Goal: Task Accomplishment & Management: Use online tool/utility

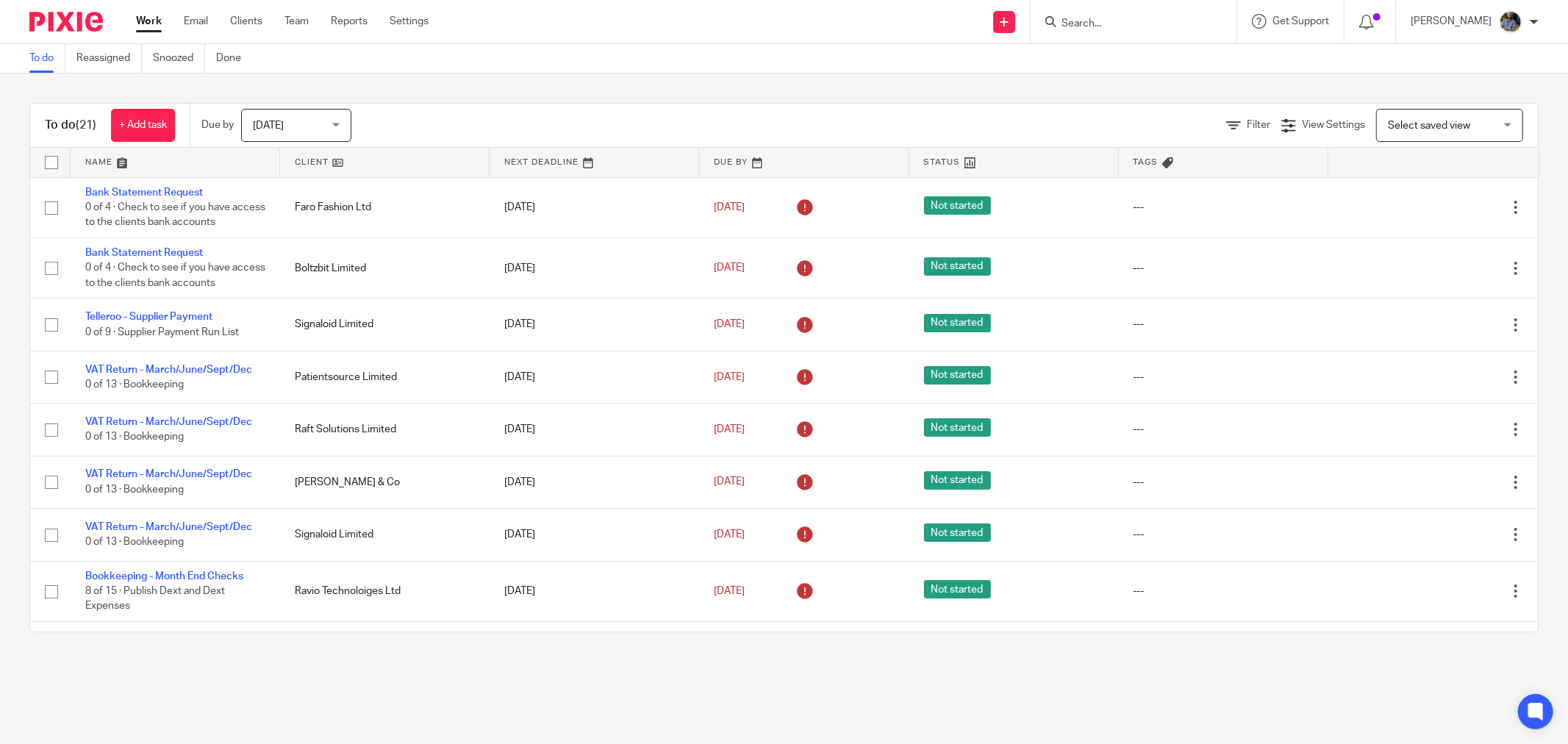
click at [316, 160] on link at bounding box center [384, 163] width 210 height 30
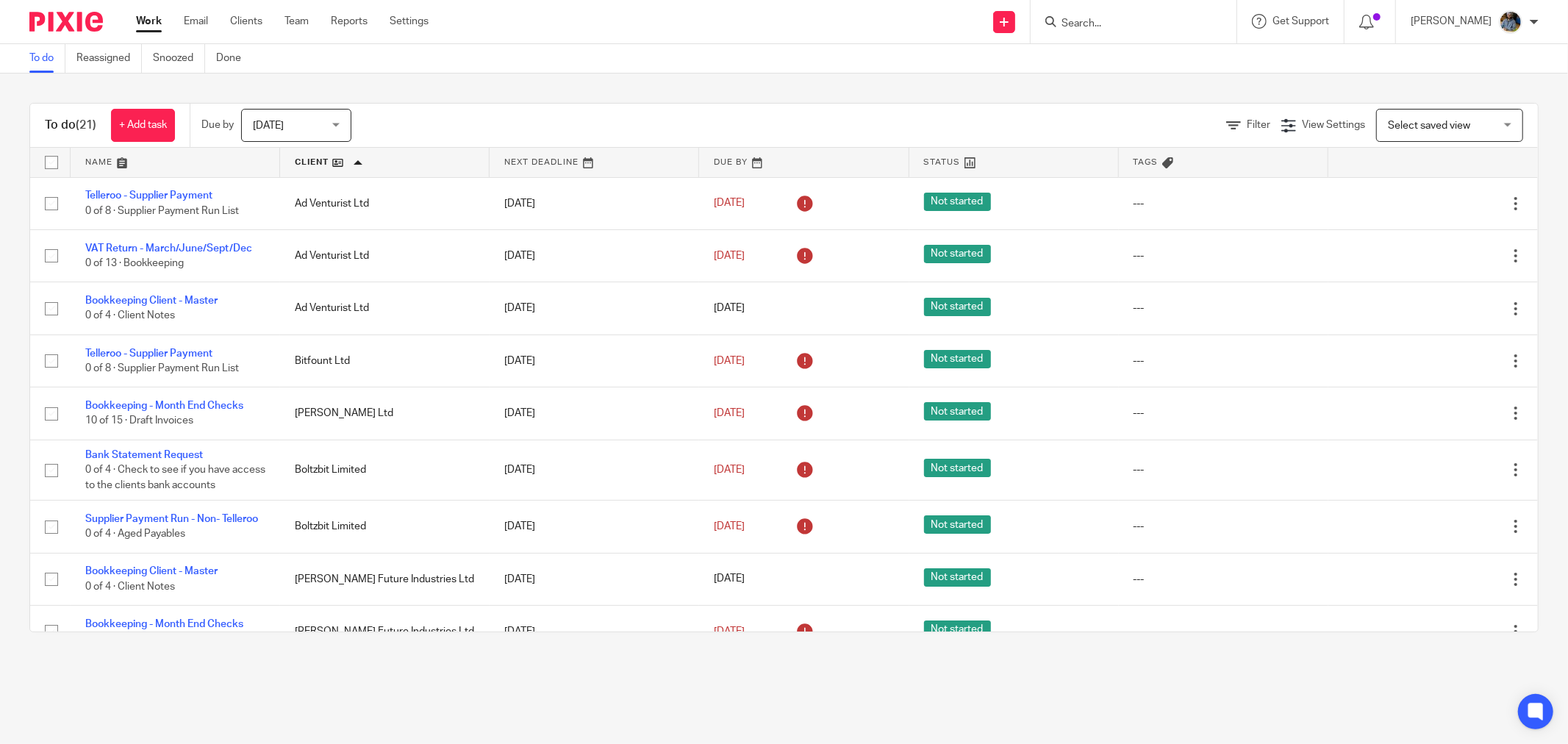
scroll to position [707, 0]
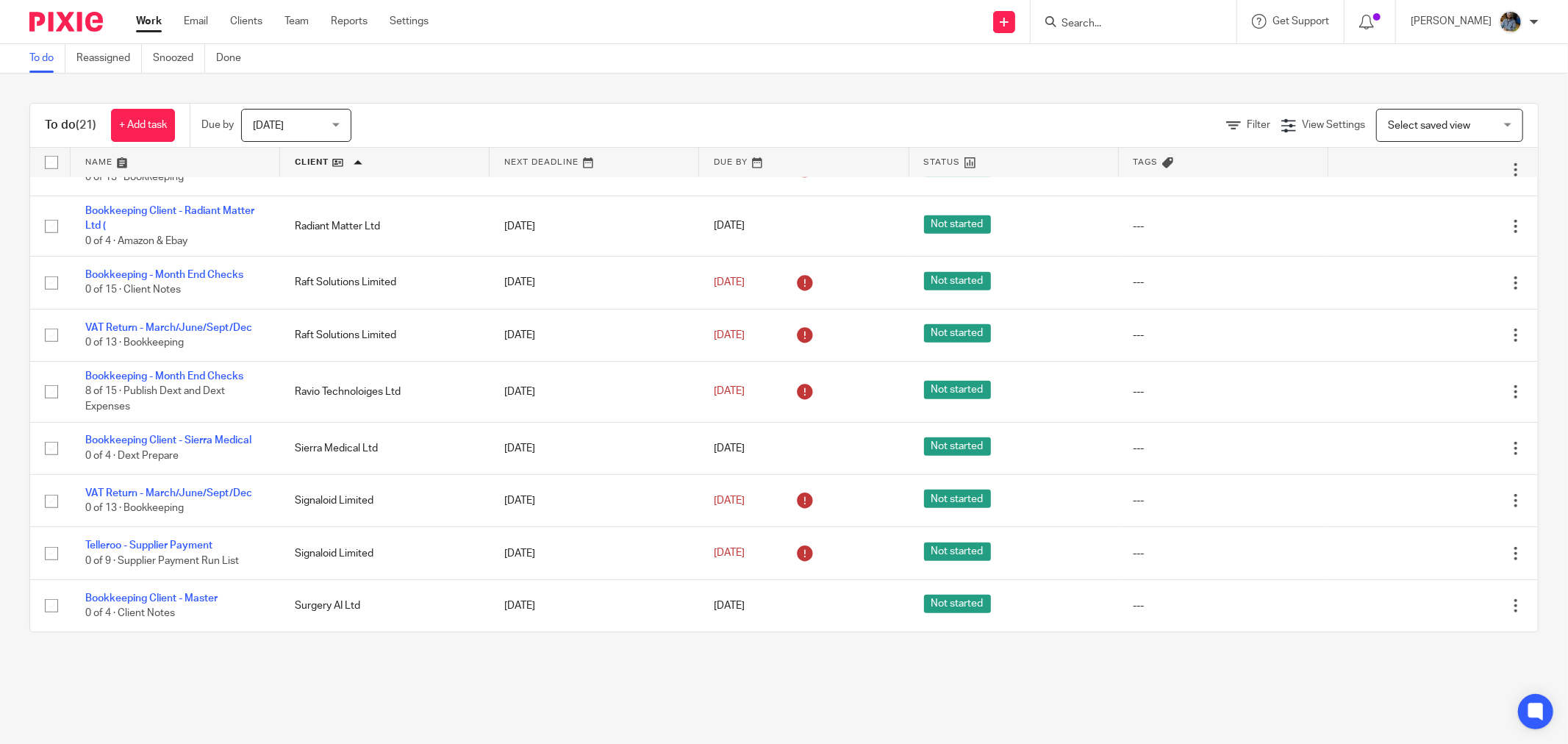
drag, startPoint x: 166, startPoint y: 443, endPoint x: 260, endPoint y: 630, distance: 209.3
click at [266, 633] on div "To do (21) + Add task Due by Today Today Today Tomorrow This week Next week Thi…" at bounding box center [784, 367] width 1568 height 588
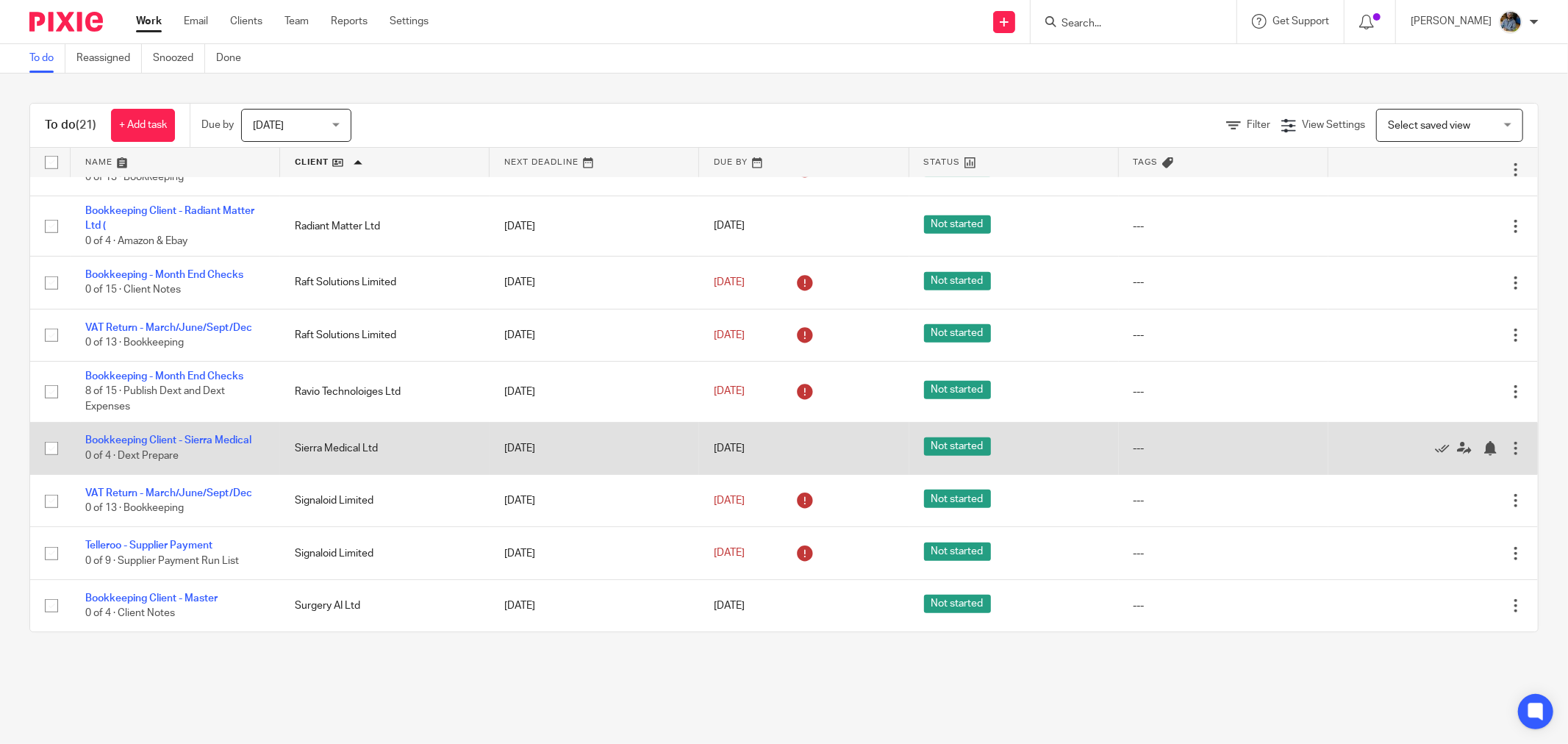
drag, startPoint x: 362, startPoint y: 664, endPoint x: 305, endPoint y: 446, distance: 225.3
click at [350, 636] on main "To do Reassigned Snoozed Done To do (21) + Add task Due by Today Today Today To…" at bounding box center [784, 372] width 1568 height 744
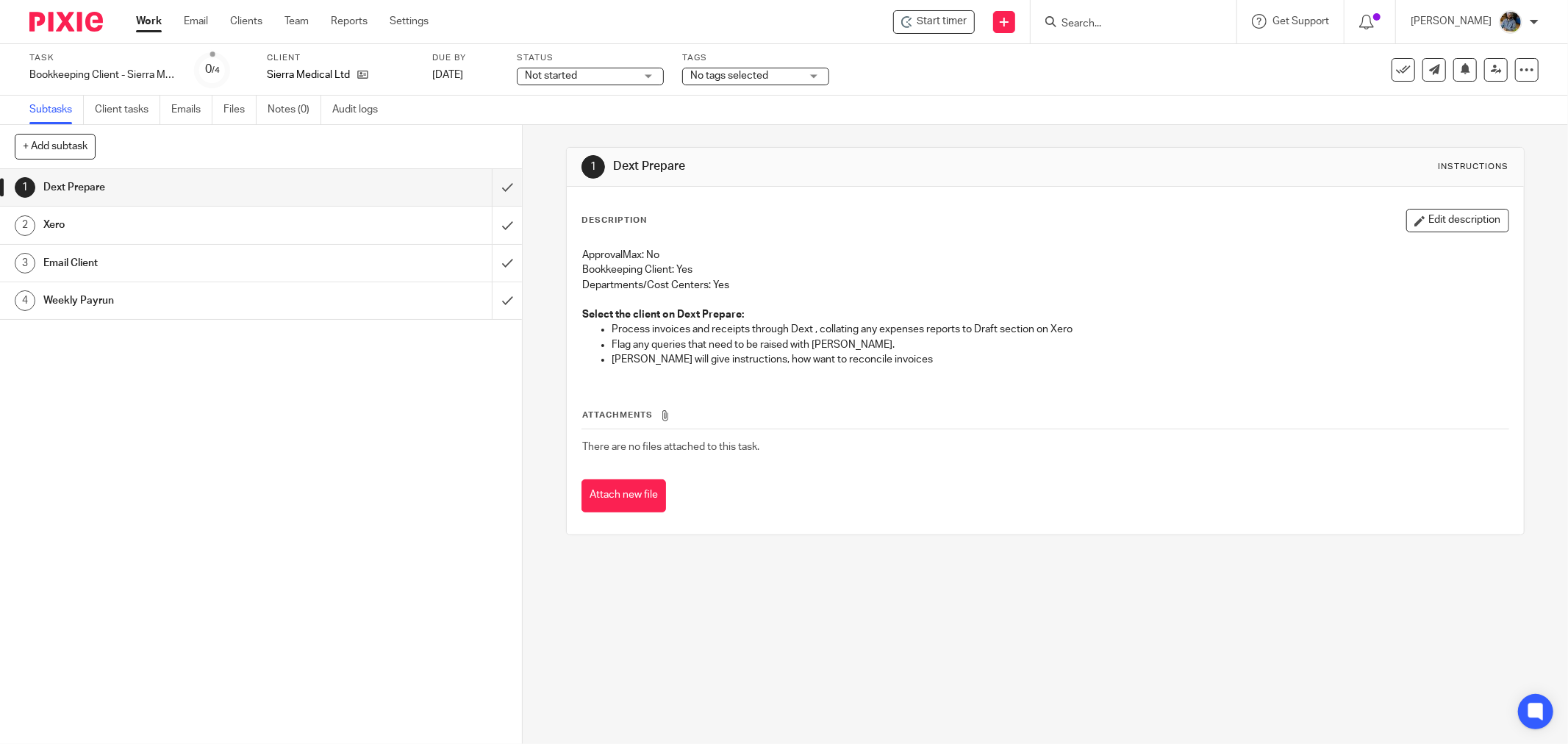
click at [838, 257] on p "ApprovalMax: No" at bounding box center [1045, 255] width 927 height 15
click at [938, 25] on span "Start timer" at bounding box center [941, 22] width 50 height 16
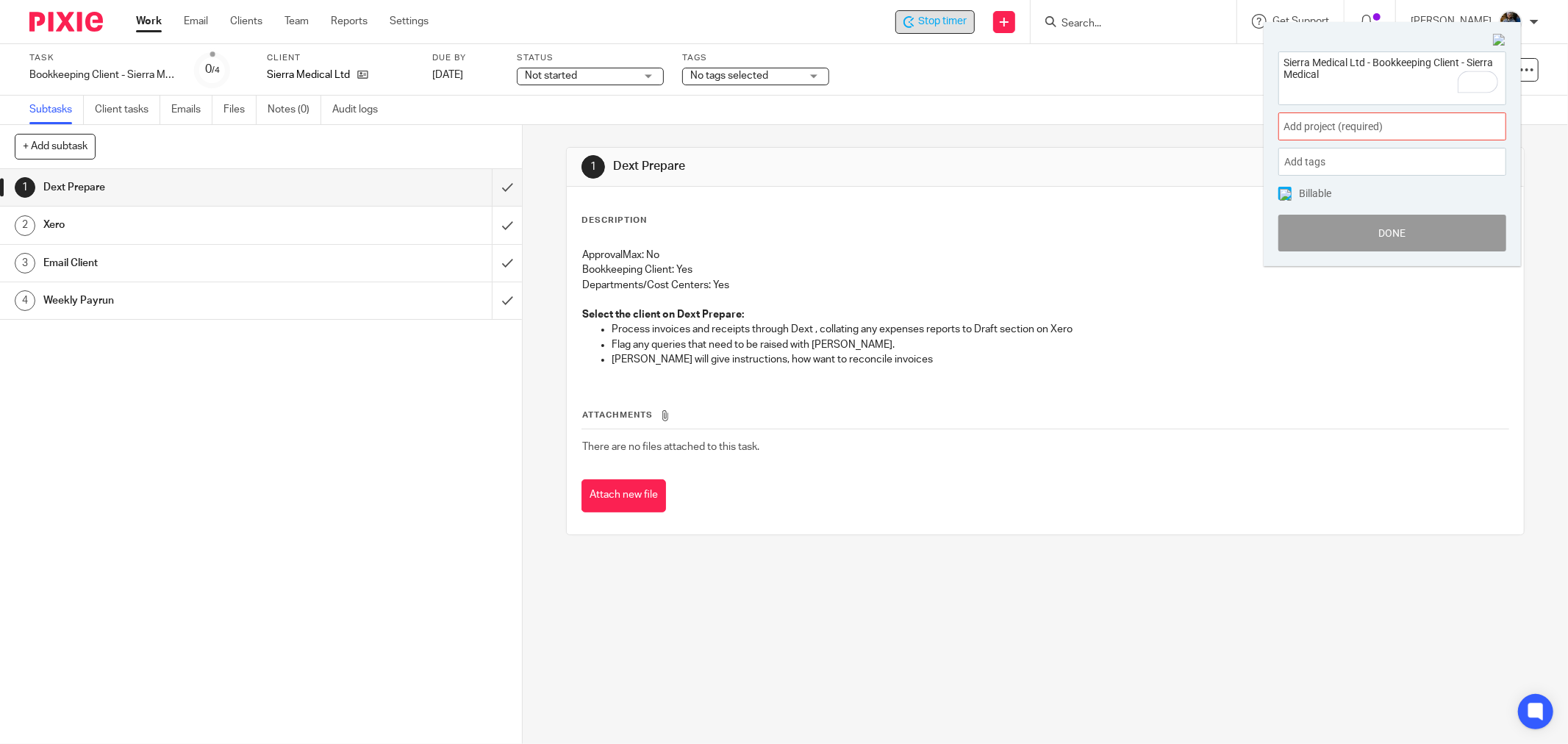
click at [1345, 123] on span "Add project (required) :" at bounding box center [1376, 127] width 185 height 16
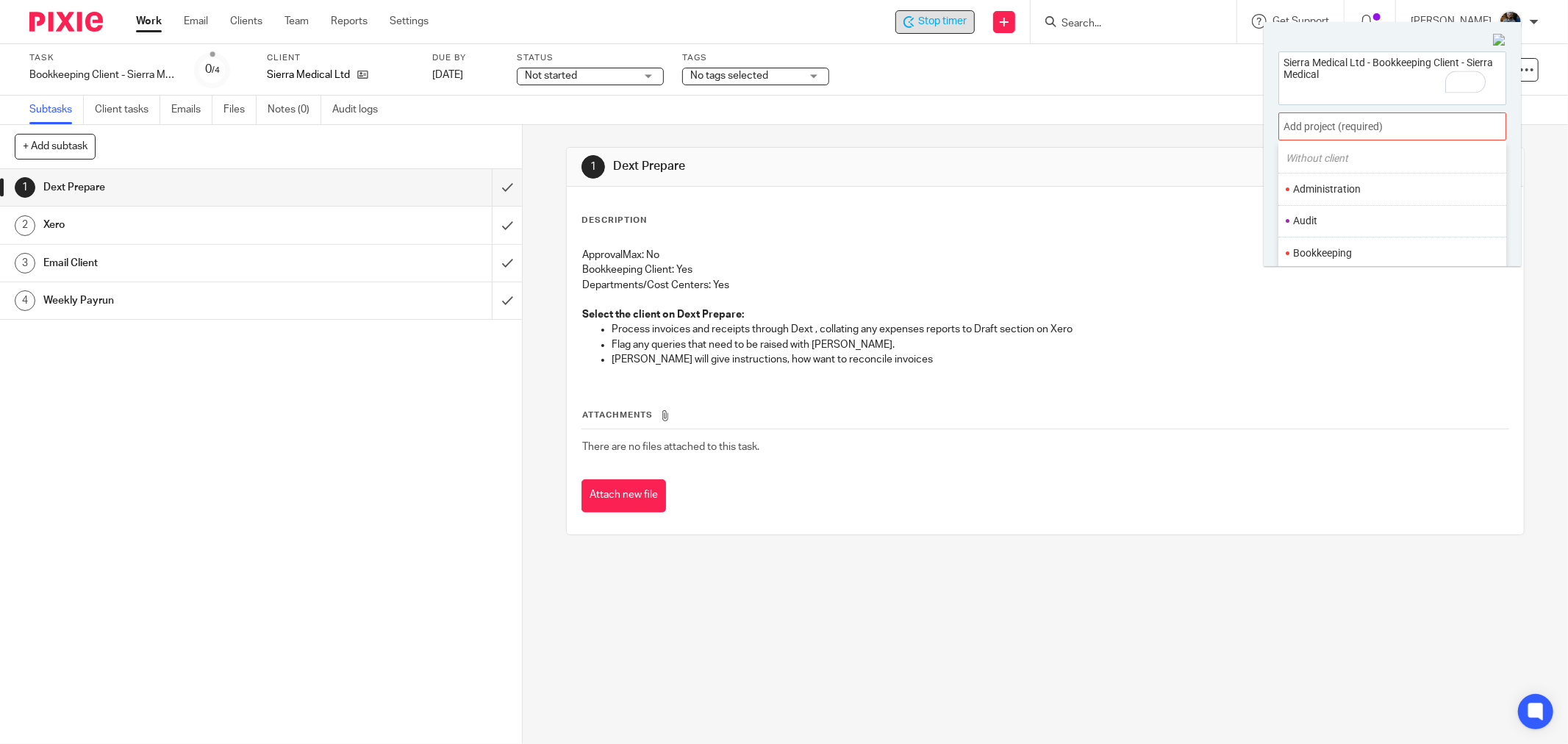
scroll to position [82, 0]
click at [1357, 212] on li "Bookkeeping" at bounding box center [1389, 217] width 192 height 16
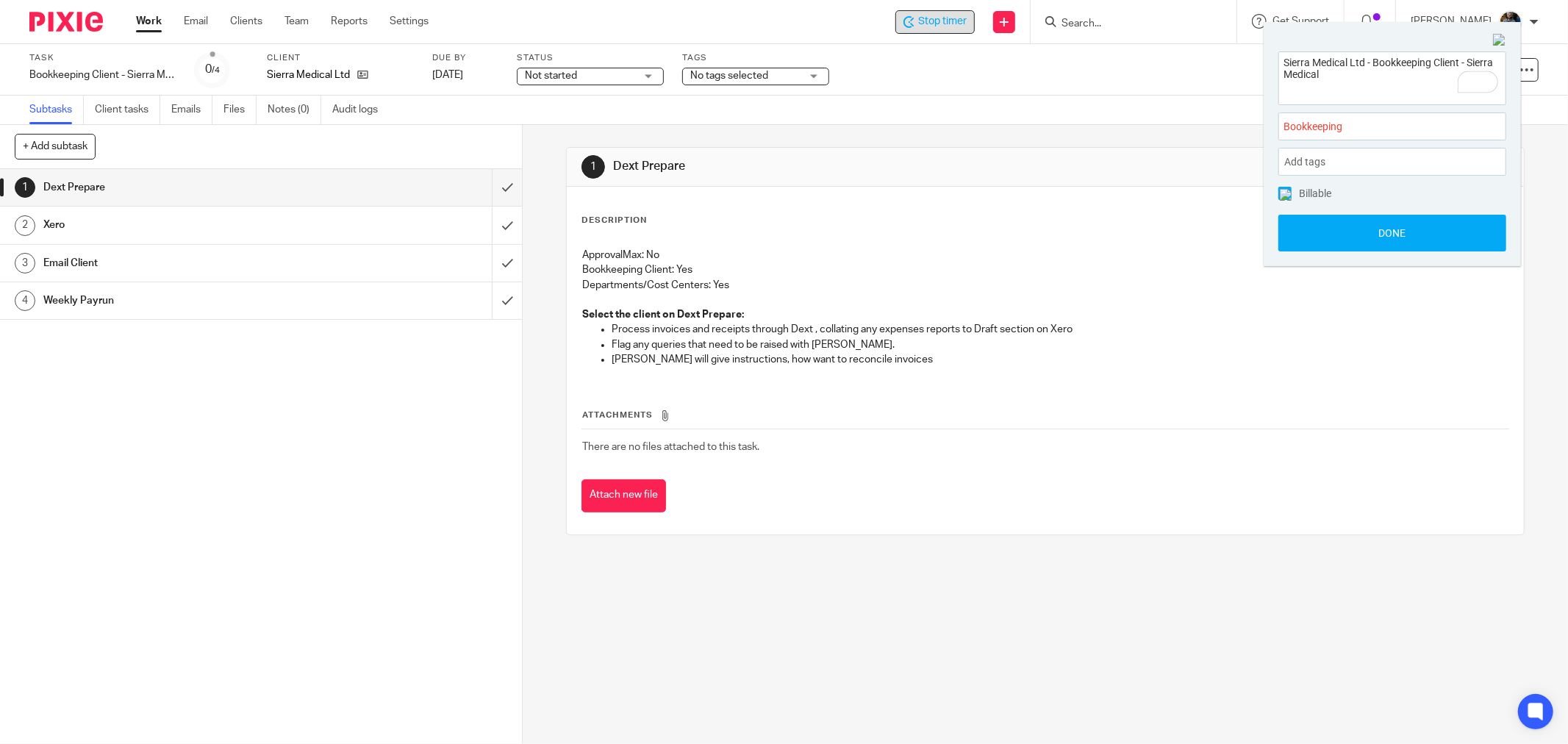
drag, startPoint x: 1376, startPoint y: 228, endPoint x: 1372, endPoint y: 199, distance: 29.3
click at [1375, 229] on button "Done" at bounding box center [1392, 232] width 228 height 37
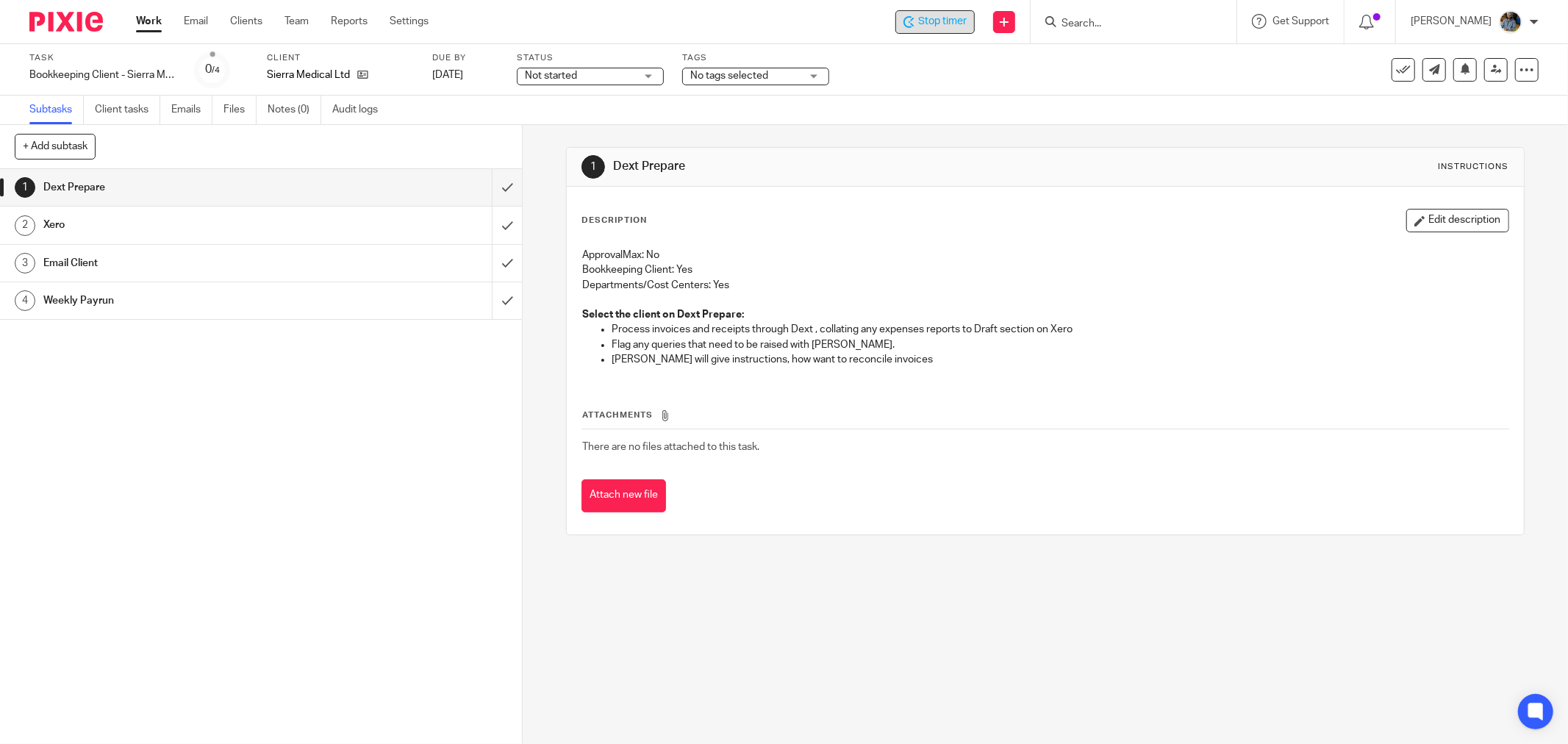
drag, startPoint x: 818, startPoint y: 182, endPoint x: 807, endPoint y: 184, distance: 11.2
click at [814, 185] on div "1 Dext Prepare Instructions" at bounding box center [1045, 167] width 957 height 39
drag, startPoint x: 927, startPoint y: 546, endPoint x: 889, endPoint y: 652, distance: 112.6
click at [927, 548] on div "1 Dext Prepare Instructions Description Edit description ApprovalMax: No Bookke…" at bounding box center [1045, 340] width 959 height 432
click at [1396, 69] on icon at bounding box center [1403, 69] width 15 height 15
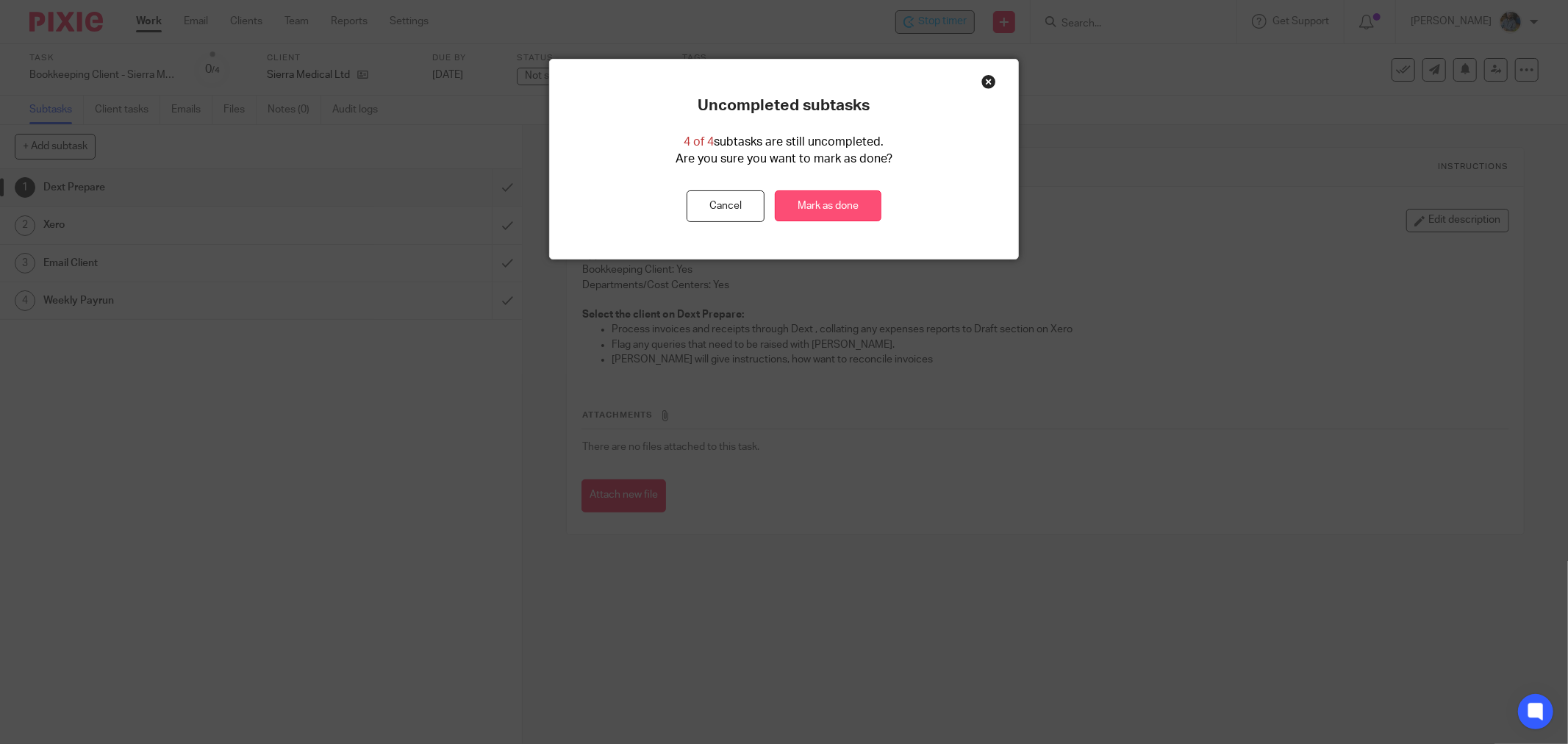
drag, startPoint x: 846, startPoint y: 201, endPoint x: 871, endPoint y: 221, distance: 32.0
click at [843, 201] on link "Mark as done" at bounding box center [828, 206] width 107 height 32
click at [1089, 397] on div "Uncompleted subtasks 4 of 4 subtasks are still uncompleted. Are you sure you wa…" at bounding box center [784, 372] width 1568 height 744
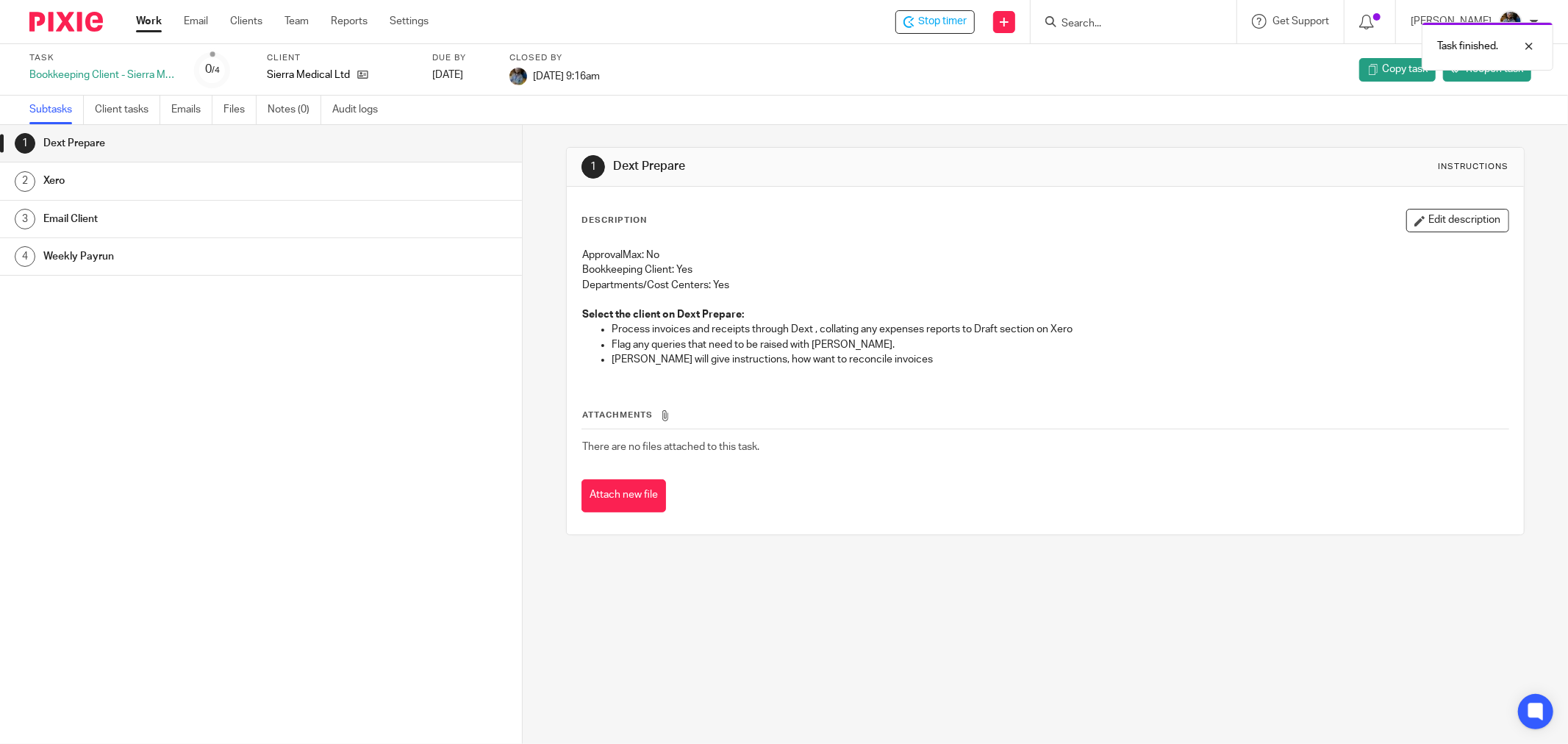
click at [939, 26] on div "Task finished." at bounding box center [1170, 43] width 770 height 56
drag, startPoint x: 694, startPoint y: 120, endPoint x: 590, endPoint y: 12, distance: 149.9
click at [683, 108] on div "Subtasks Client tasks Emails Files Notes (0) Audit logs" at bounding box center [784, 111] width 1568 height 30
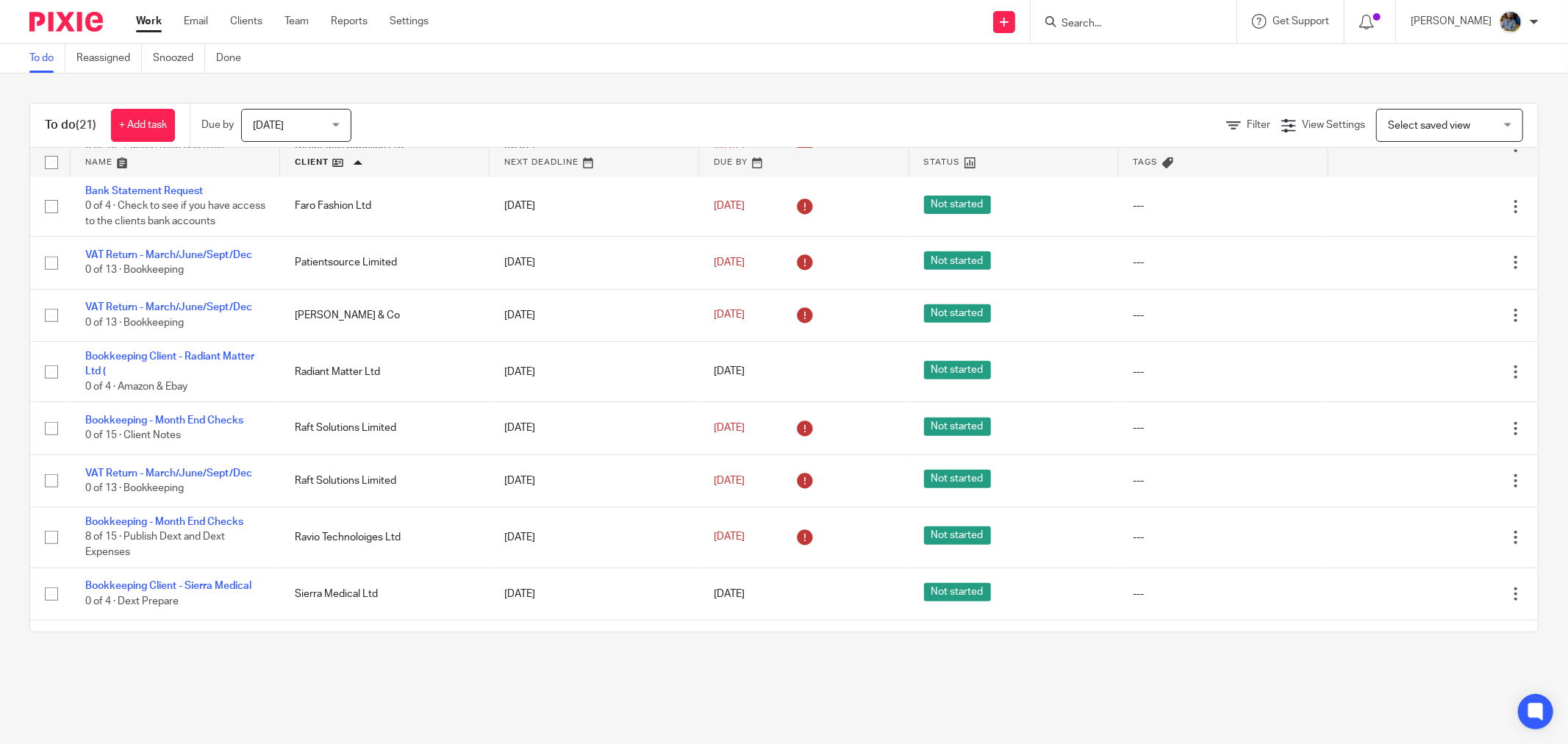
scroll to position [379, 0]
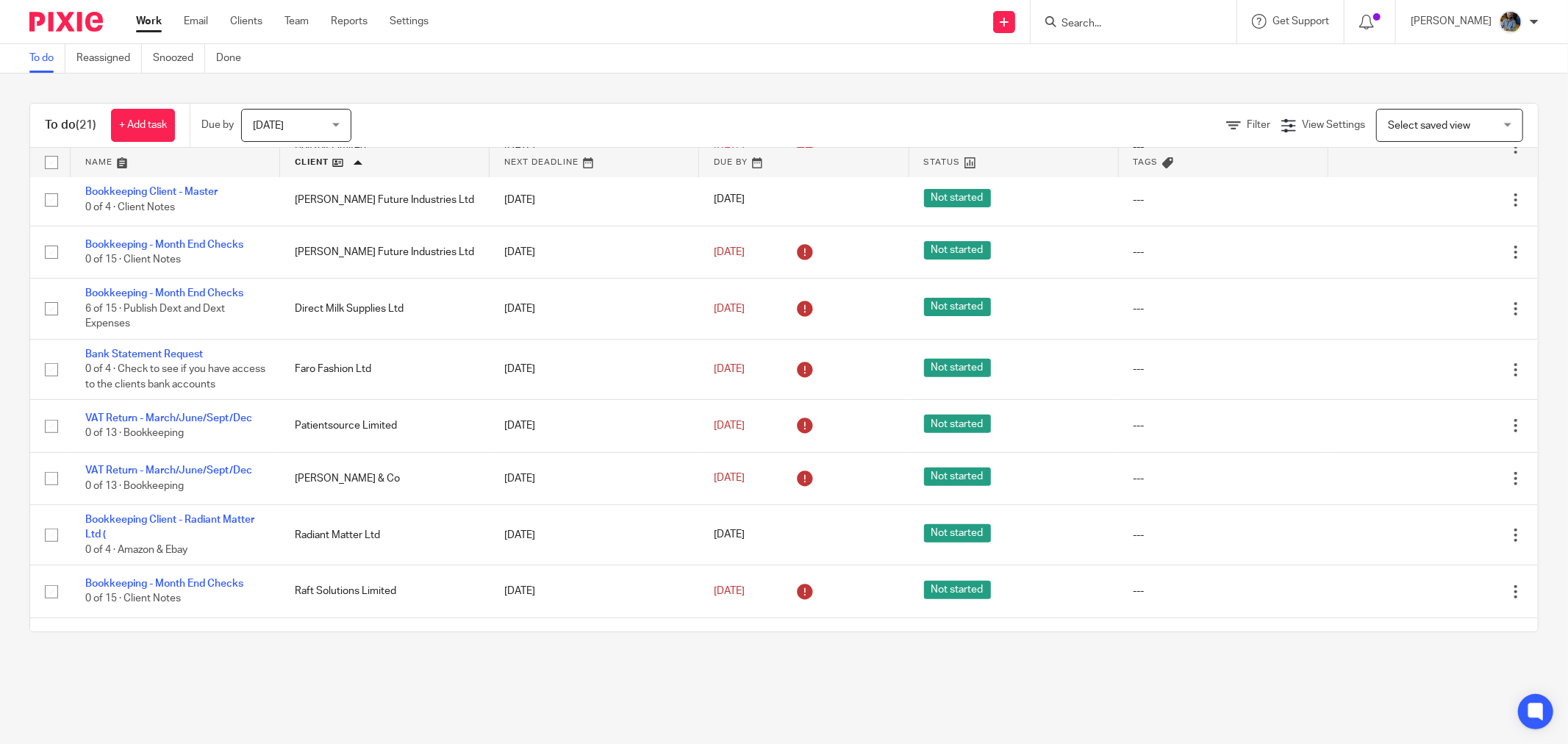
click at [1126, 19] on input "Search" at bounding box center [1126, 24] width 132 height 13
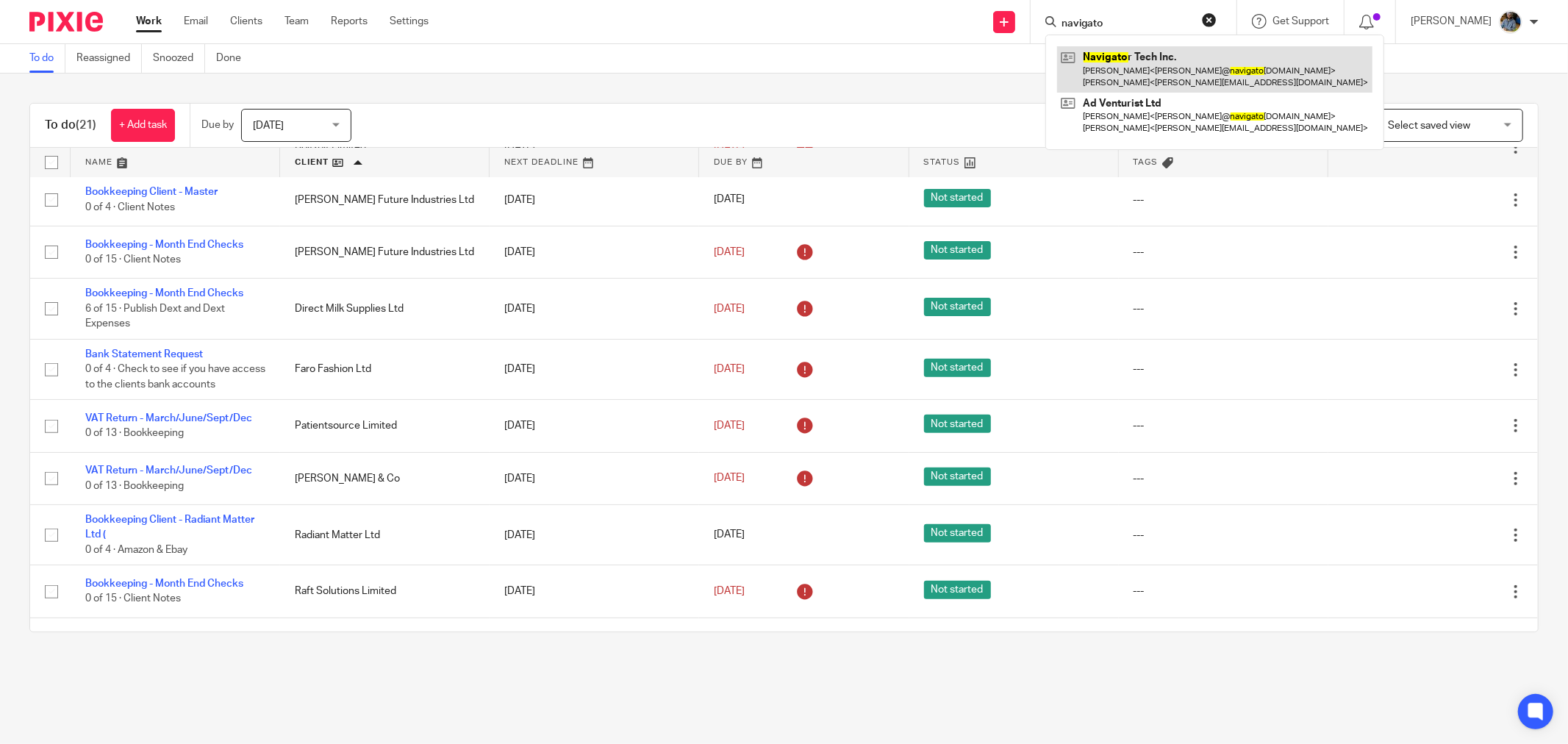
type input "navigato"
drag, startPoint x: 706, startPoint y: 46, endPoint x: 584, endPoint y: 0, distance: 130.4
click at [703, 45] on div "To do Reassigned Snoozed Done" at bounding box center [784, 59] width 1568 height 30
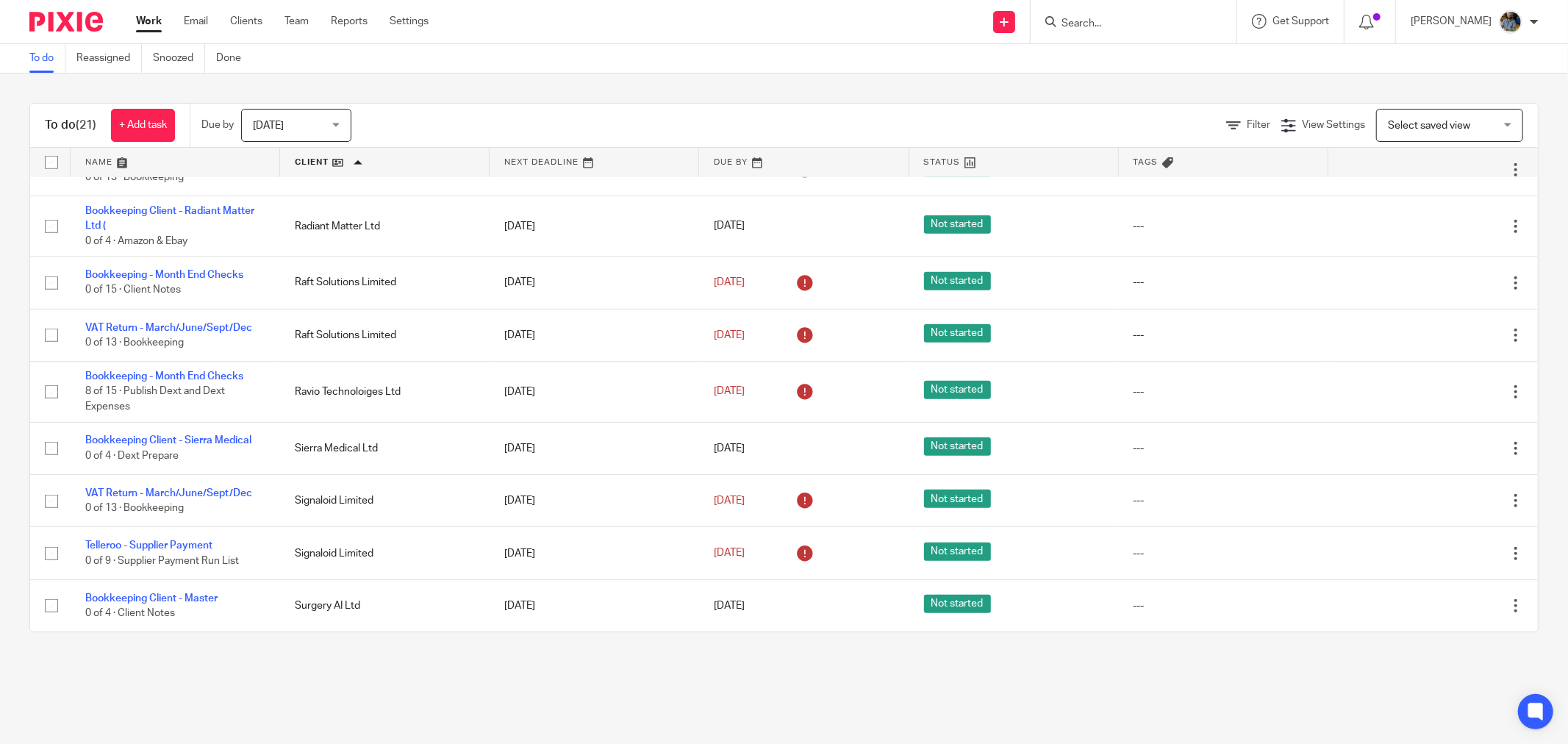
scroll to position [707, 0]
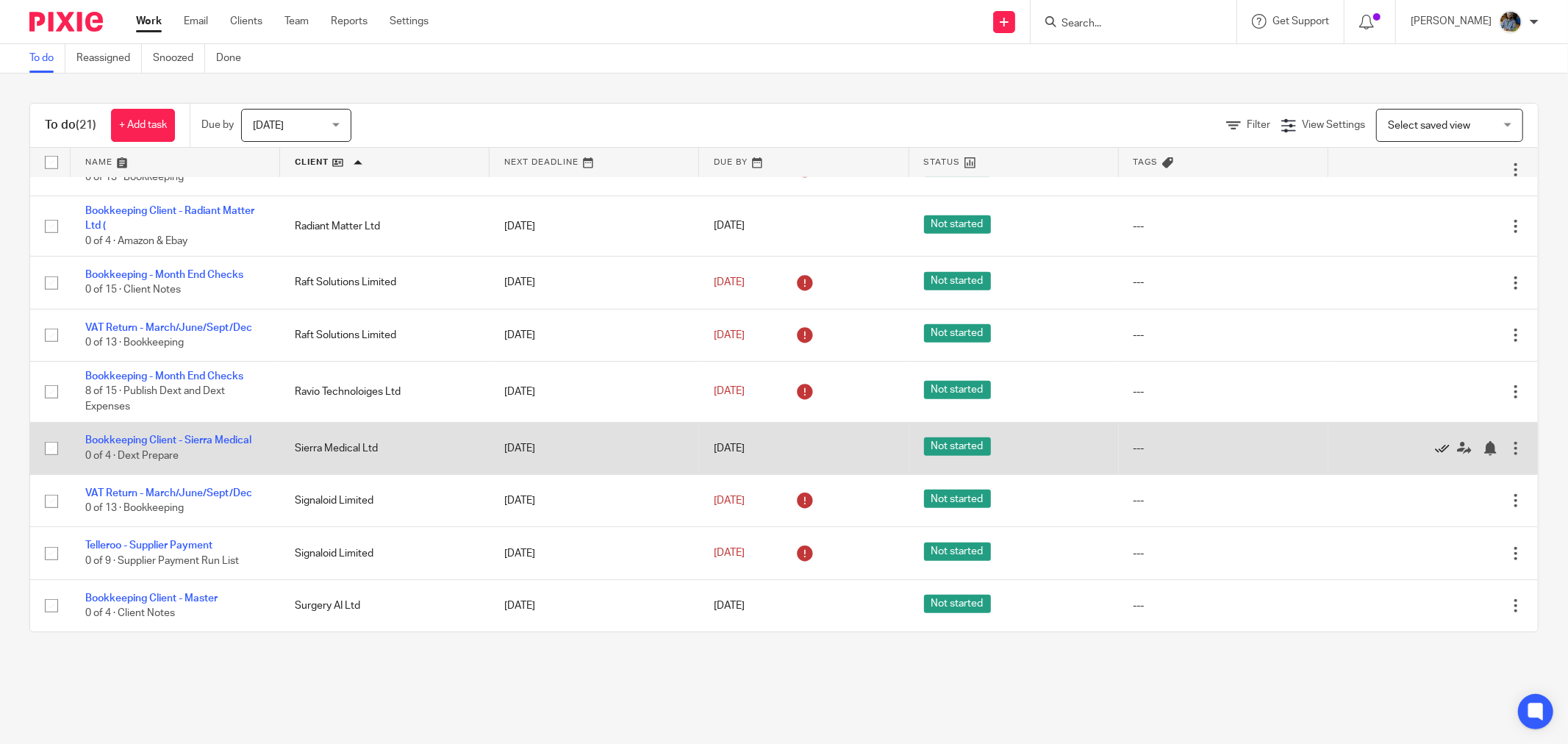
click at [1435, 446] on icon at bounding box center [1442, 448] width 15 height 15
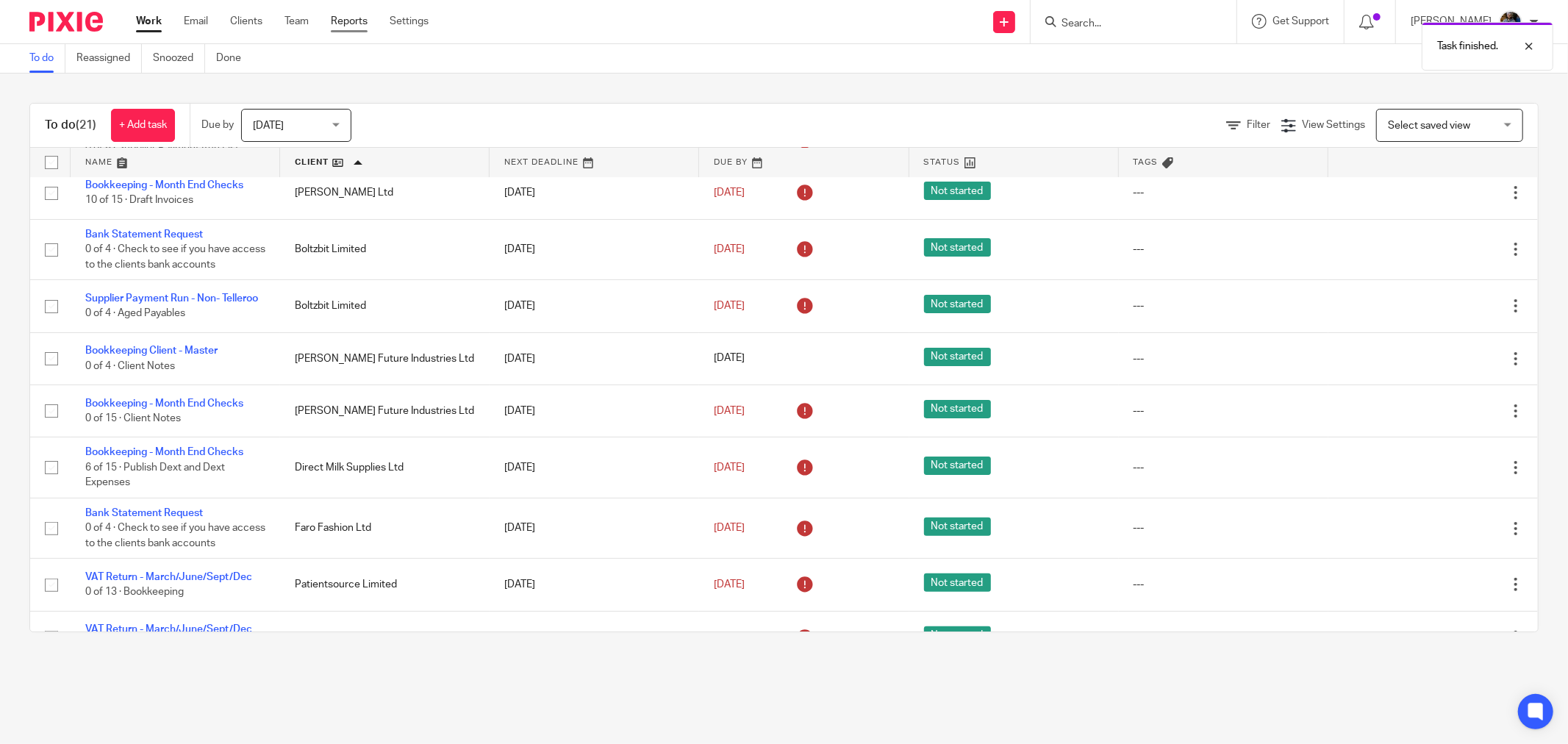
scroll to position [0, 0]
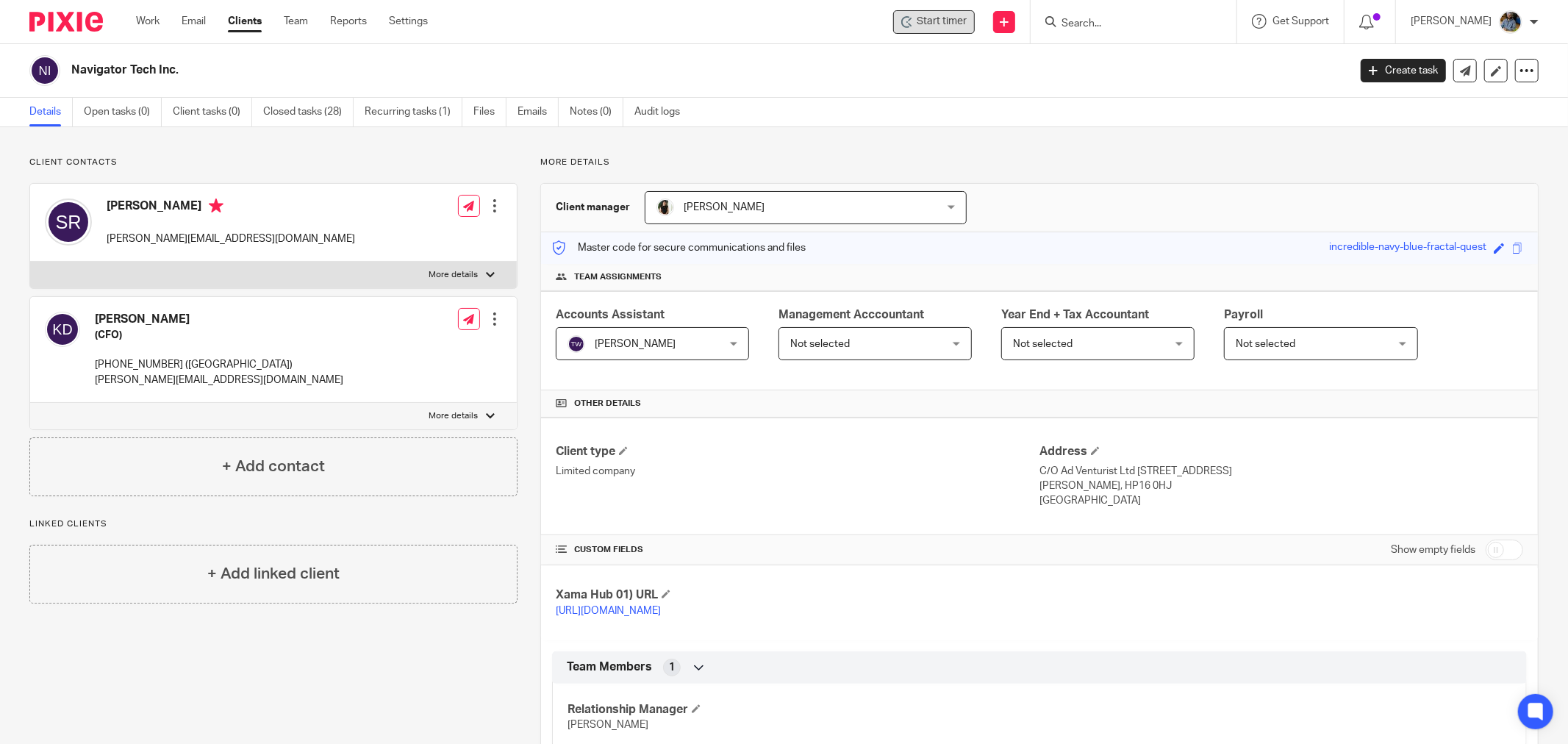
click at [925, 20] on span "Start timer" at bounding box center [941, 22] width 50 height 16
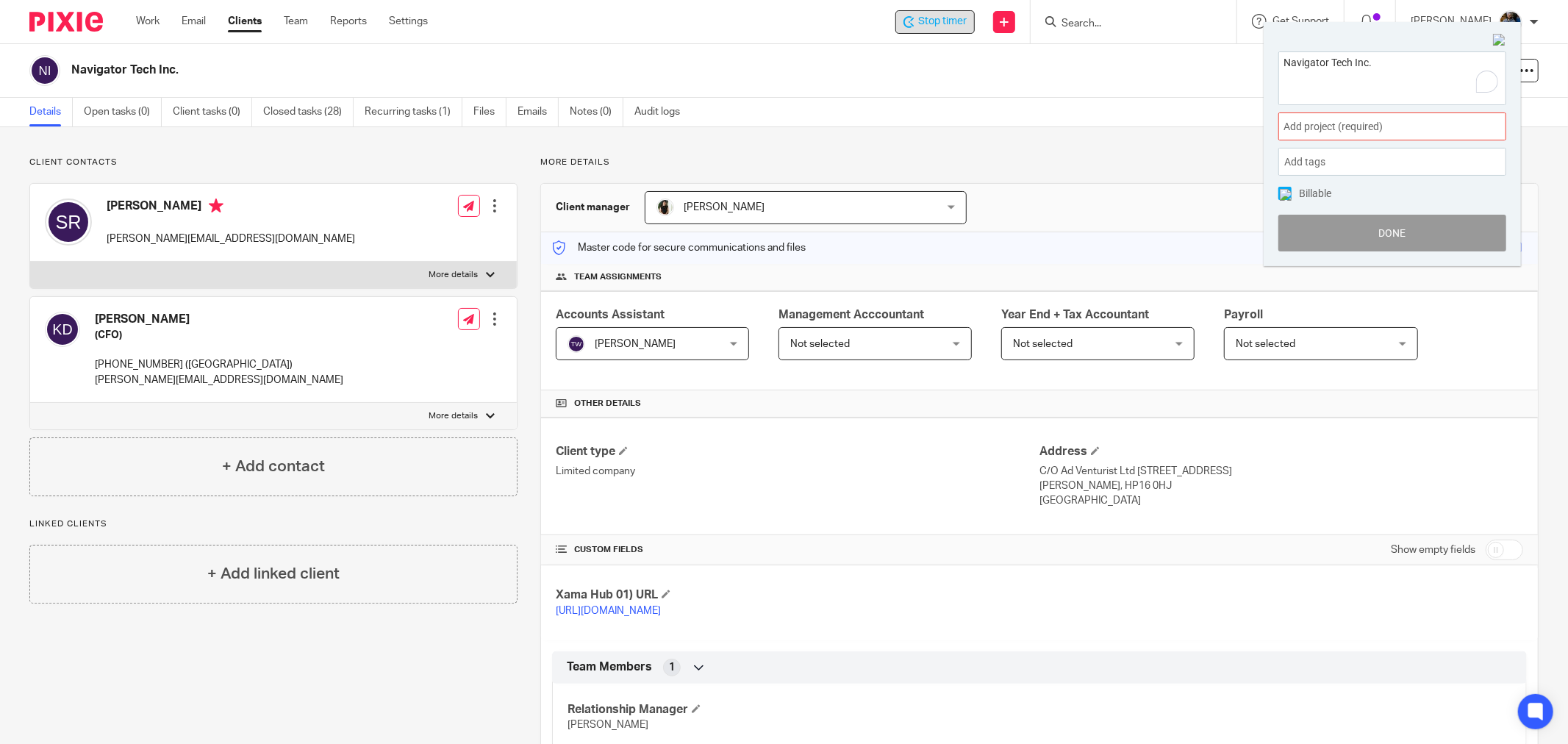
click at [1330, 119] on div "Add project (required) :" at bounding box center [1392, 126] width 228 height 28
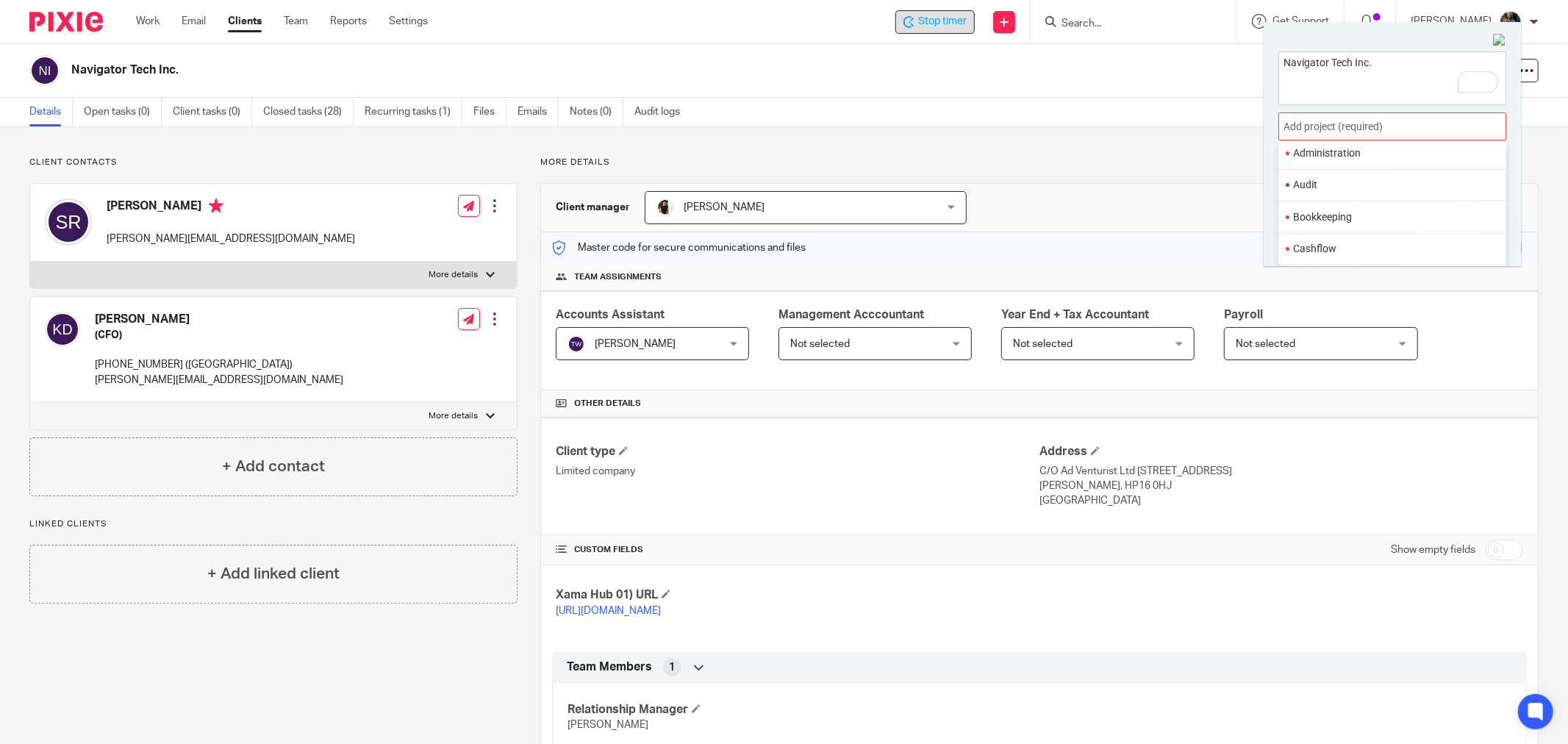
click at [1329, 224] on li "Bookkeeping" at bounding box center [1389, 217] width 192 height 16
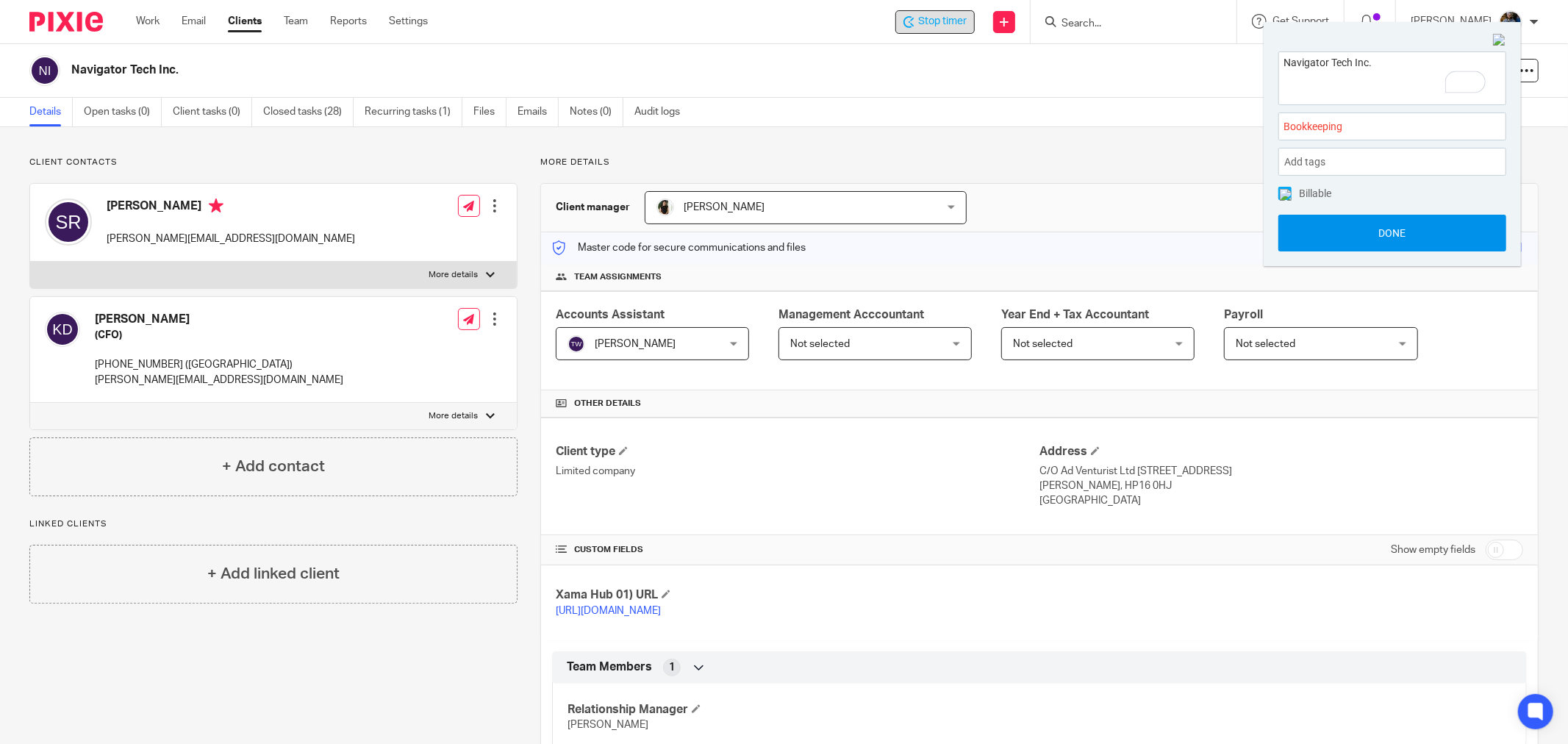
click at [1388, 238] on button "Done" at bounding box center [1392, 232] width 228 height 37
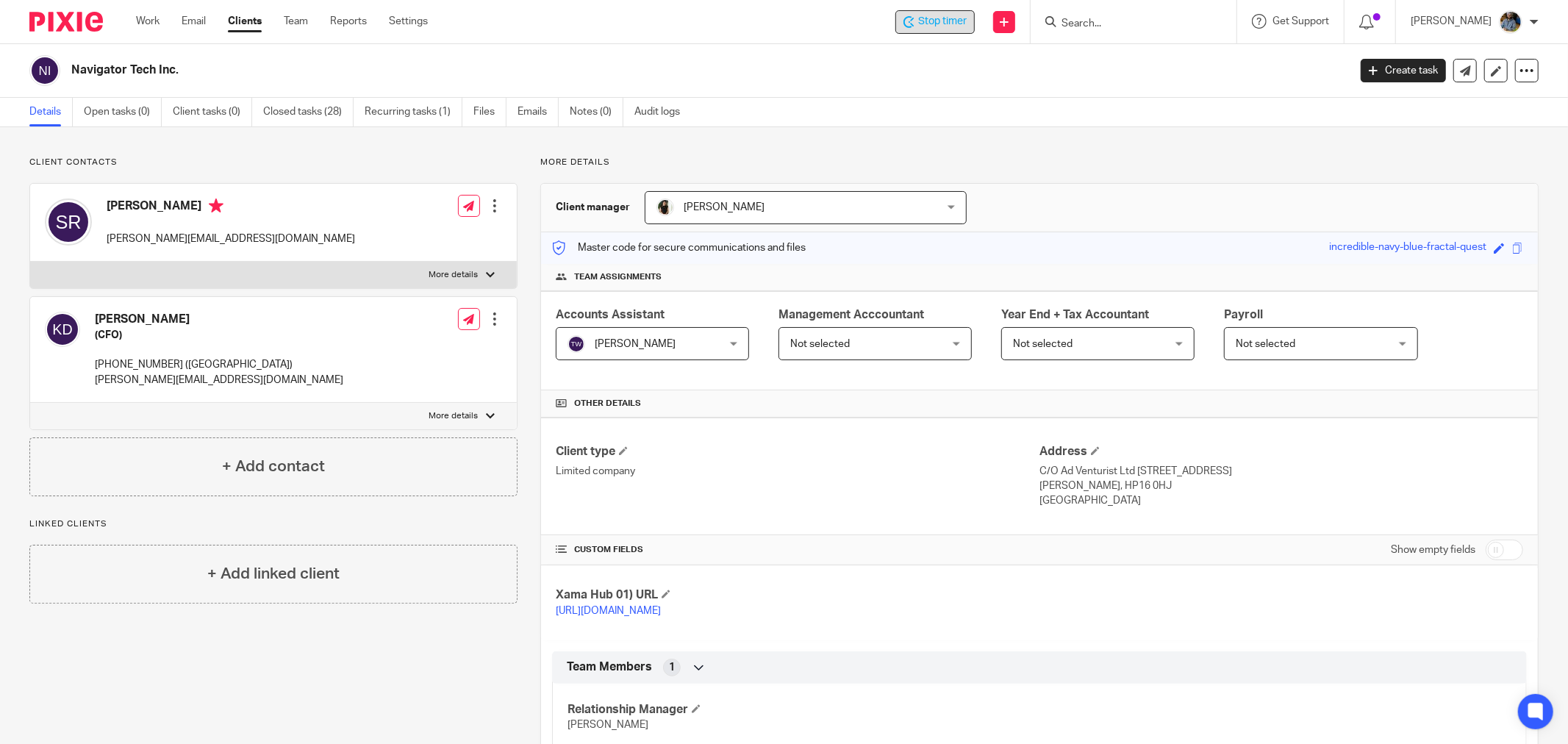
drag, startPoint x: 656, startPoint y: 58, endPoint x: 894, endPoint y: 82, distance: 239.2
click at [659, 58] on div "Navigator Tech Inc." at bounding box center [684, 71] width 1309 height 31
